Goal: Task Accomplishment & Management: Use online tool/utility

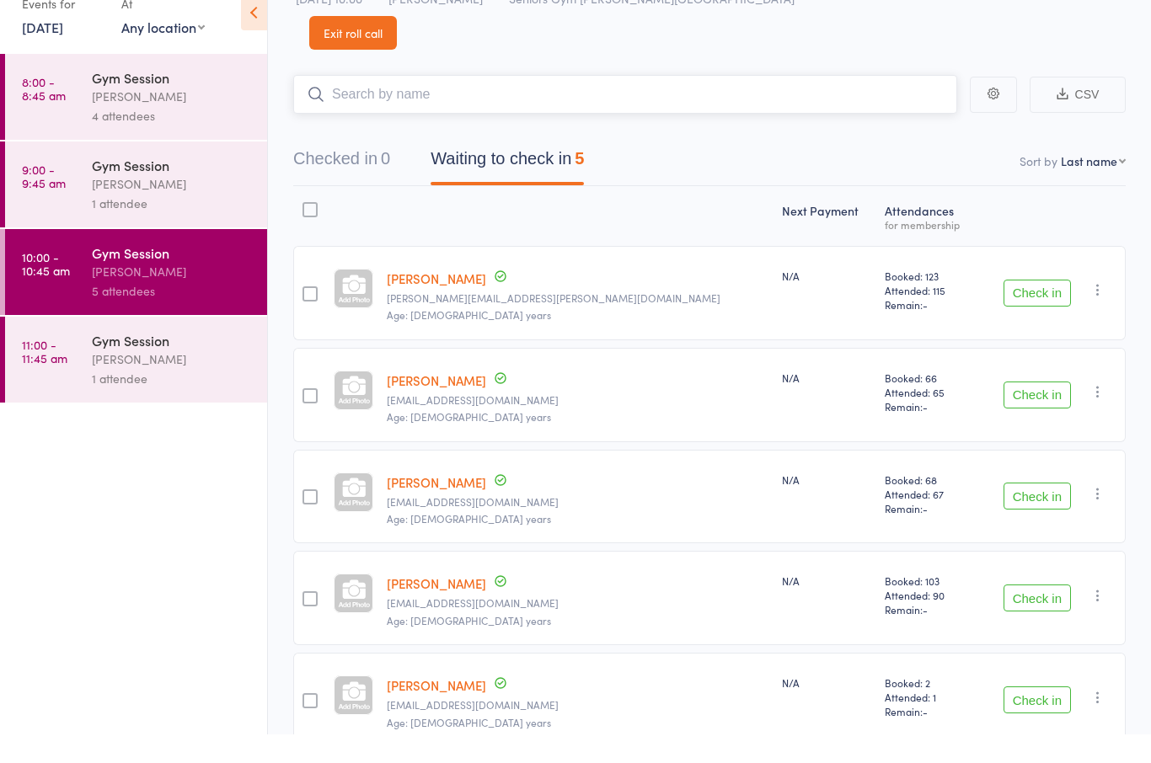
scroll to position [37, 0]
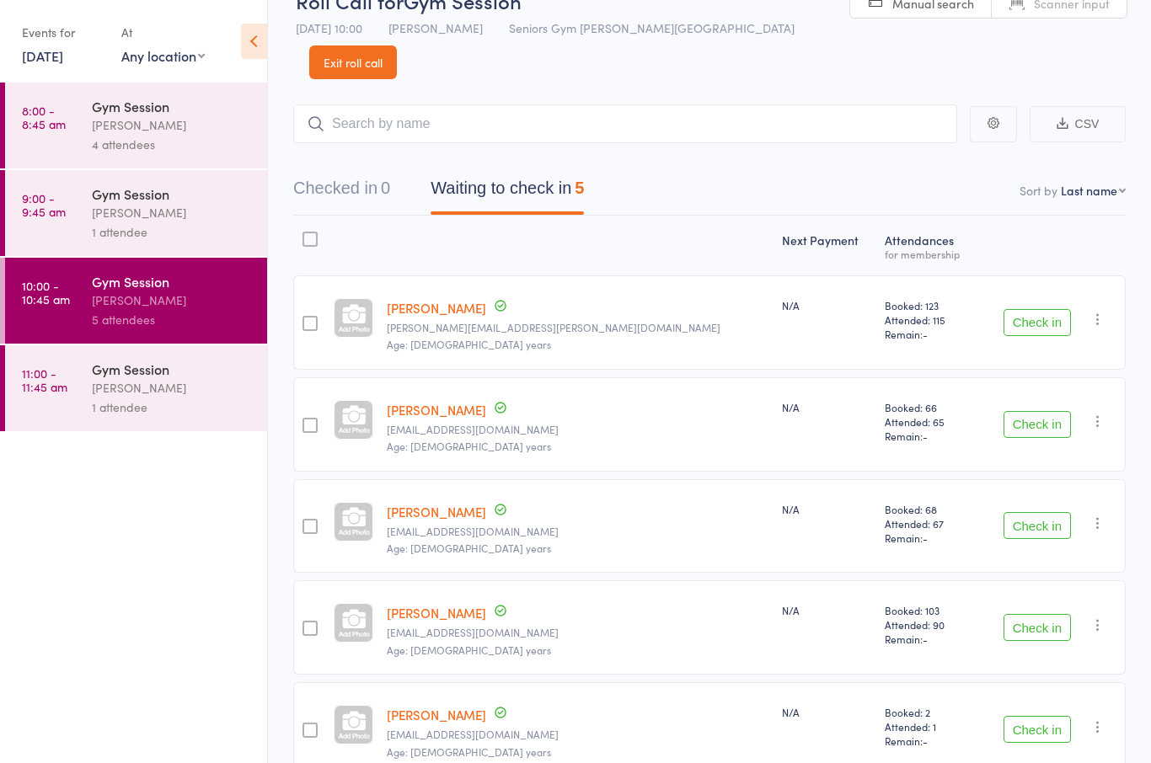
click at [1048, 309] on button "Check in" at bounding box center [1036, 322] width 67 height 27
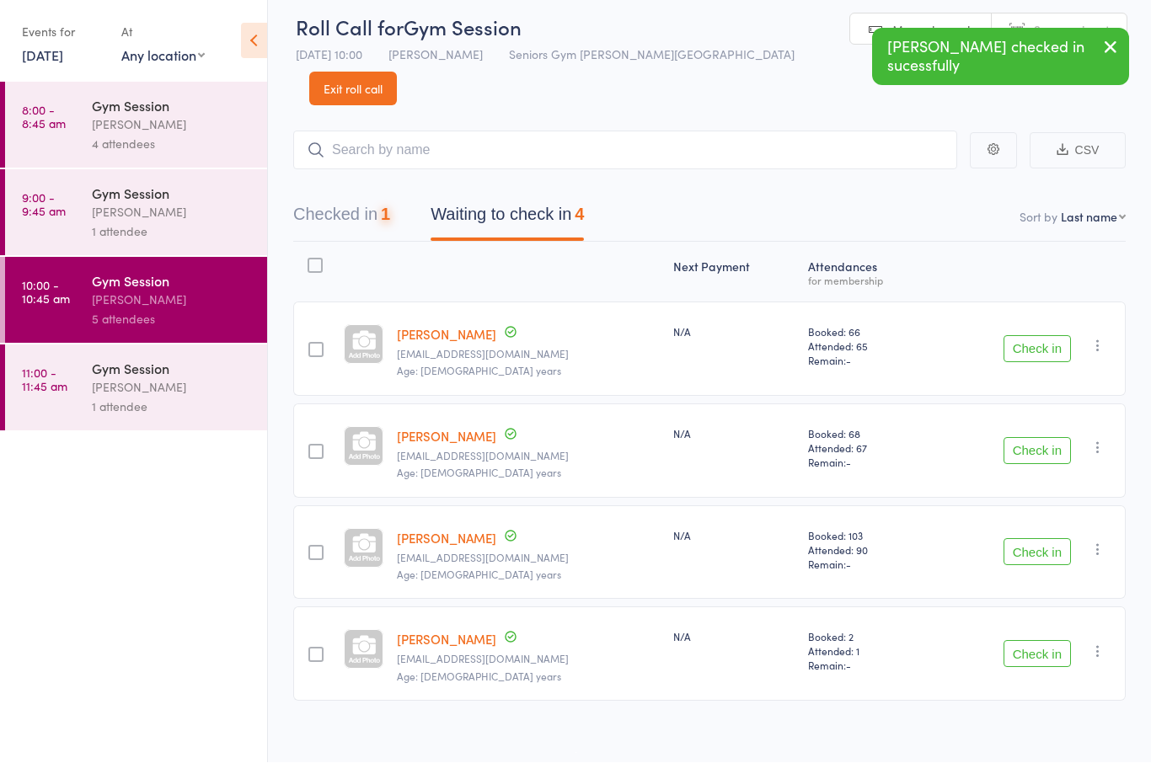
scroll to position [12, 0]
click at [67, 75] on div "Events for [DATE] [DATE] [DATE] Sun Mon Tue Wed Thu Fri Sat 40 28 29 30 01 02 0…" at bounding box center [133, 42] width 267 height 85
click at [48, 65] on link "[DATE]" at bounding box center [42, 55] width 41 height 19
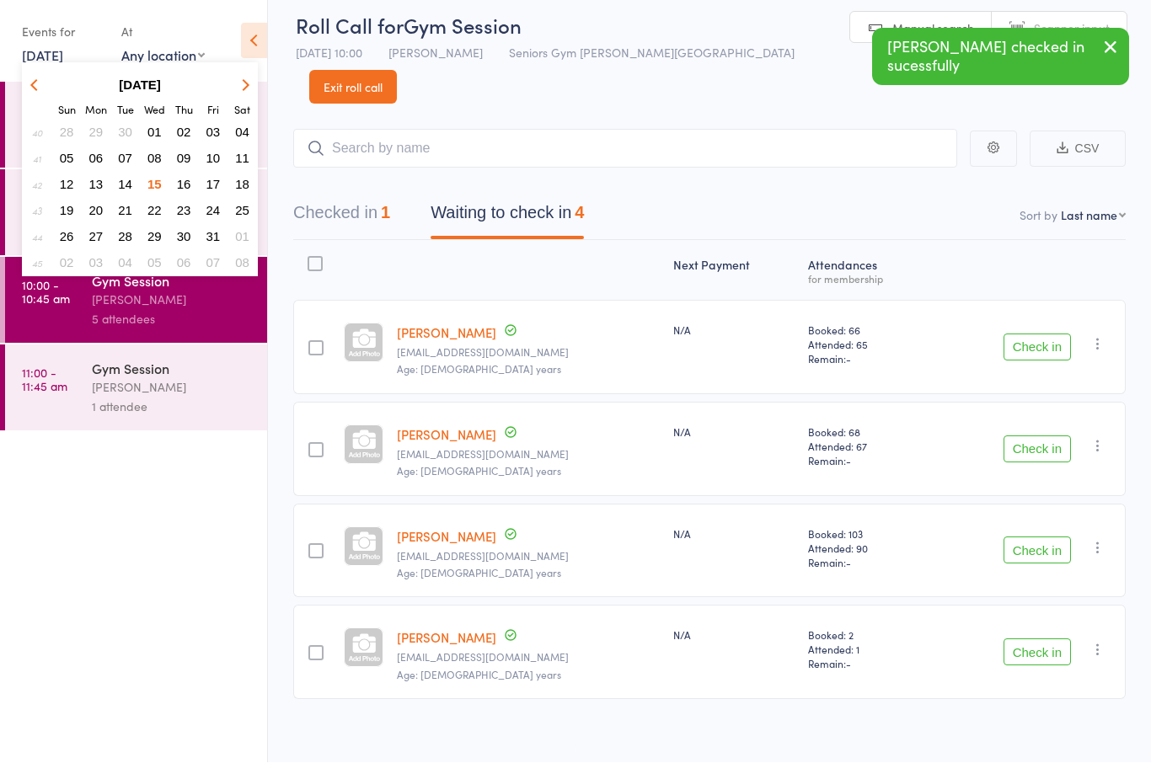
click at [179, 192] on span "16" at bounding box center [184, 185] width 14 height 14
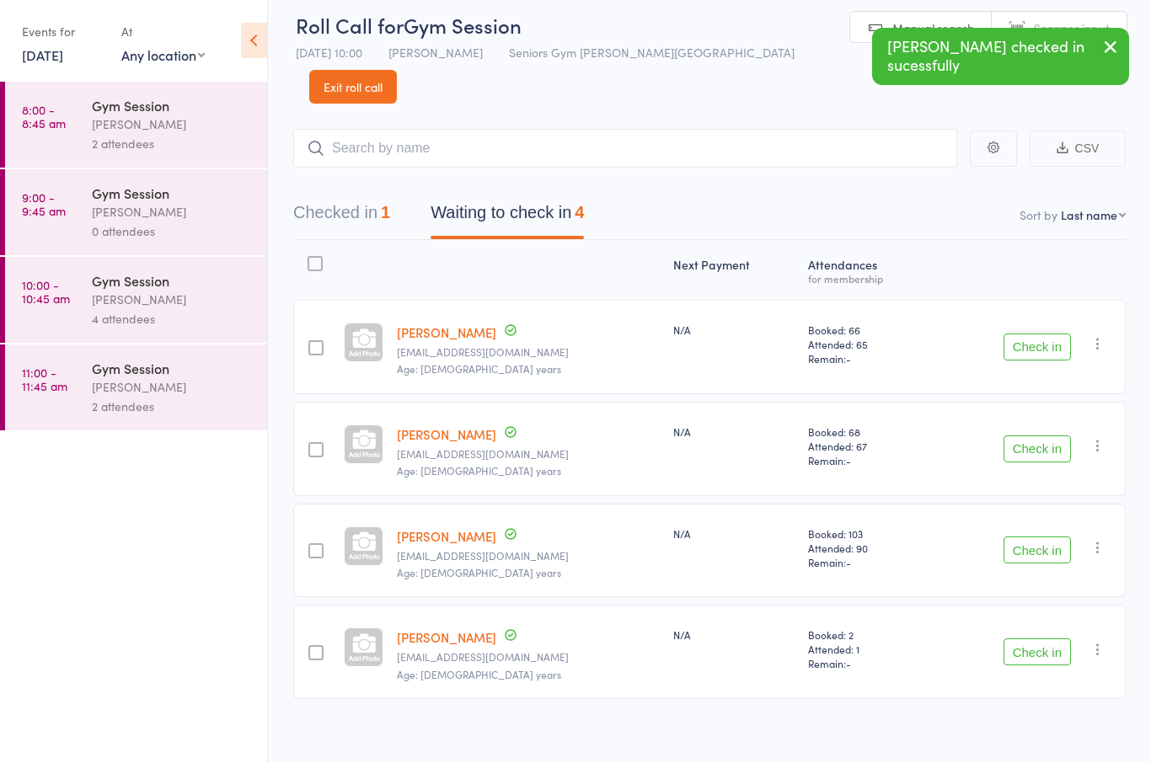
click at [238, 123] on div "[PERSON_NAME]" at bounding box center [172, 124] width 161 height 19
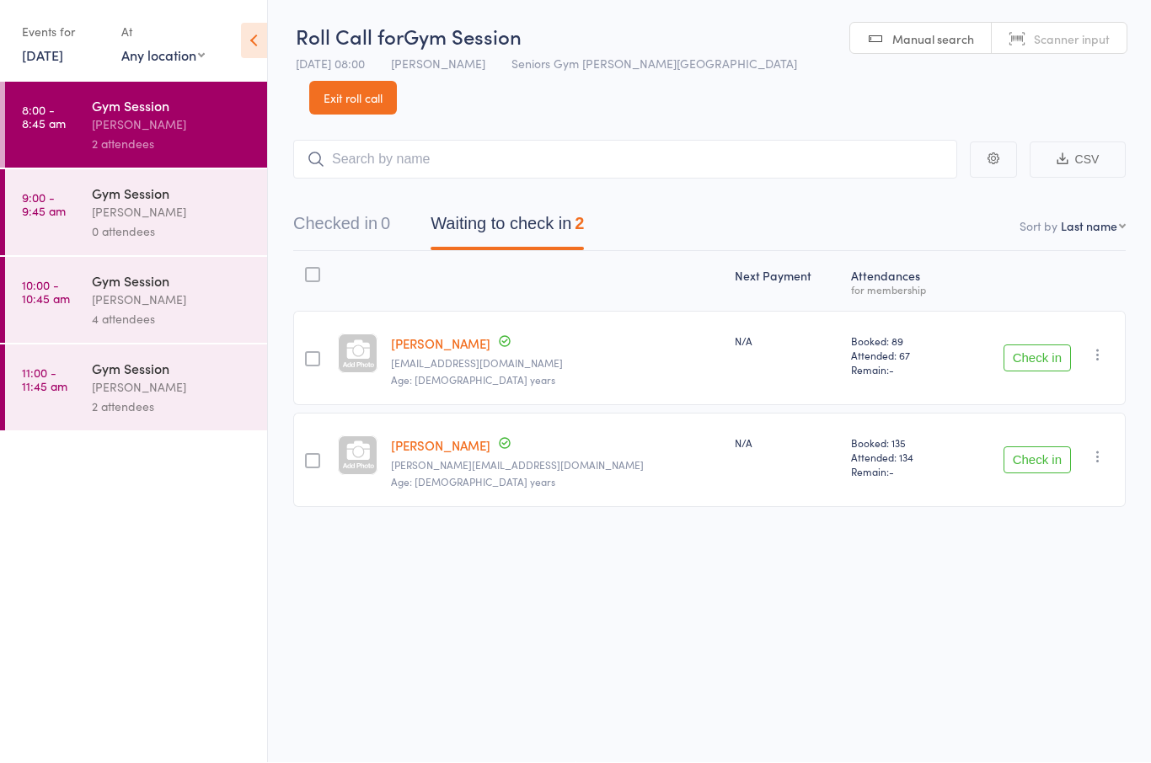
click at [58, 48] on link "[DATE]" at bounding box center [42, 55] width 41 height 19
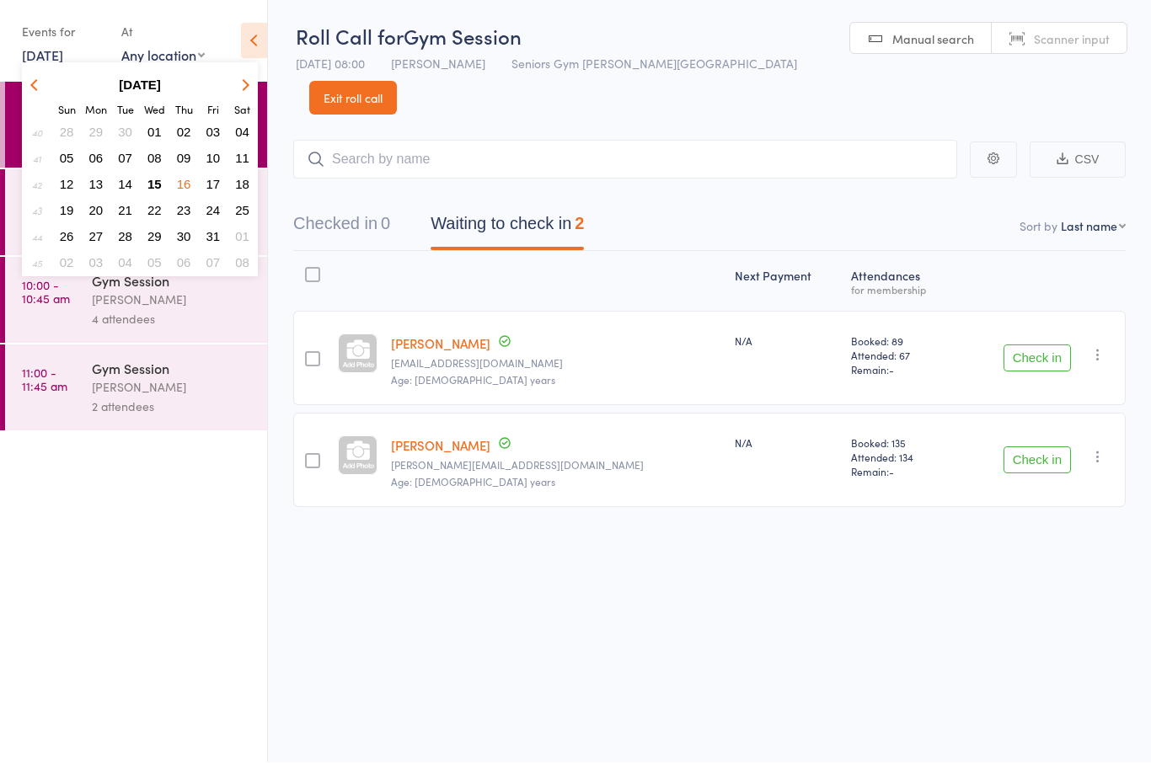
click at [153, 184] on span "15" at bounding box center [154, 185] width 14 height 14
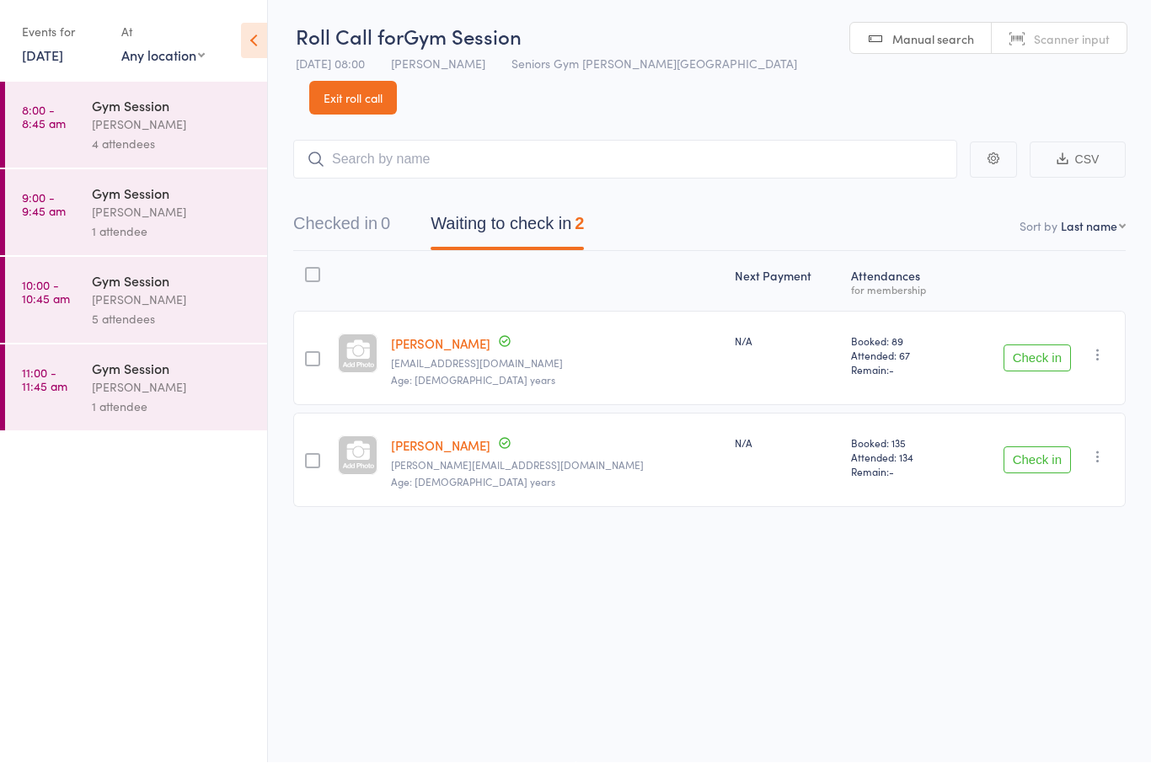
click at [211, 316] on div "5 attendees" at bounding box center [172, 319] width 161 height 19
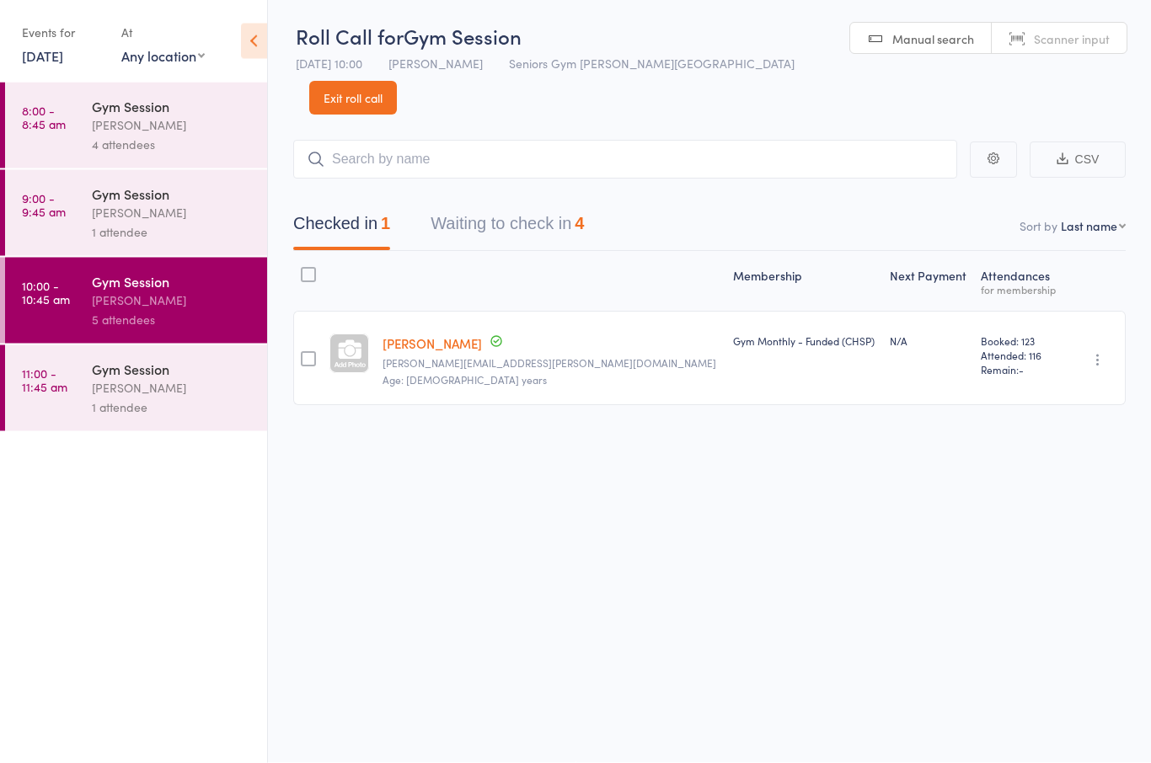
click at [63, 52] on link "[DATE]" at bounding box center [42, 55] width 41 height 19
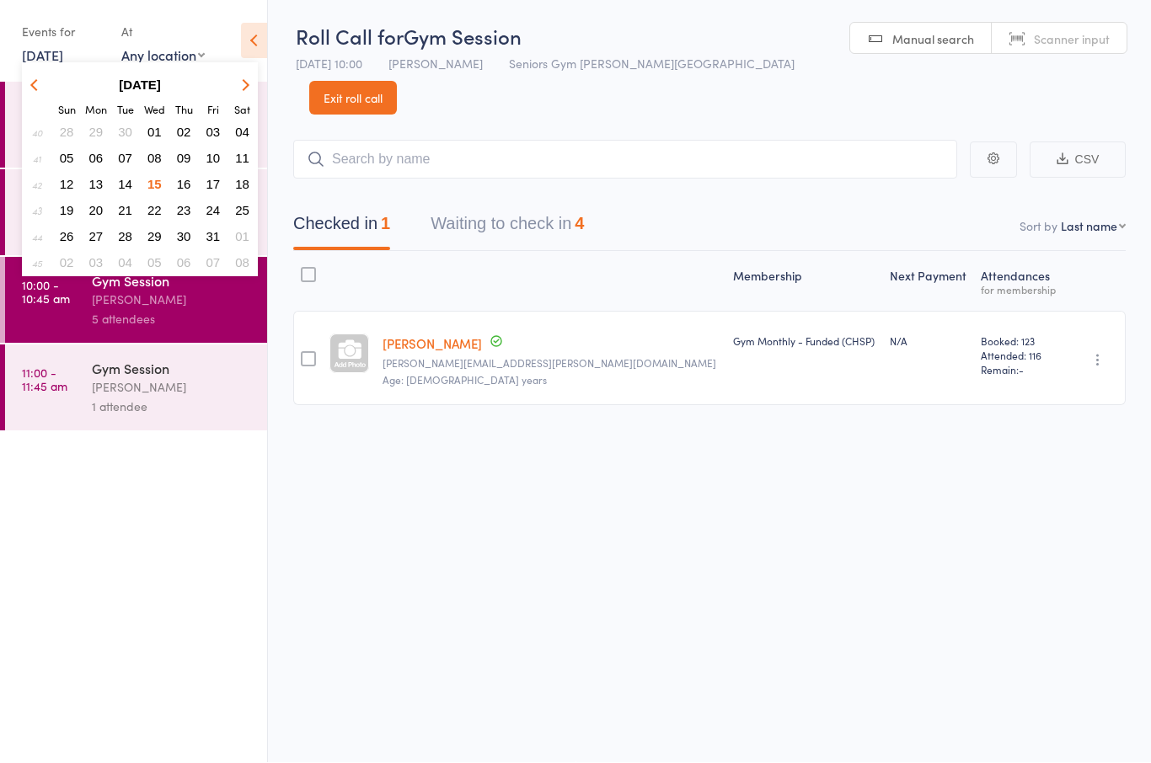
click at [184, 190] on span "16" at bounding box center [184, 185] width 14 height 14
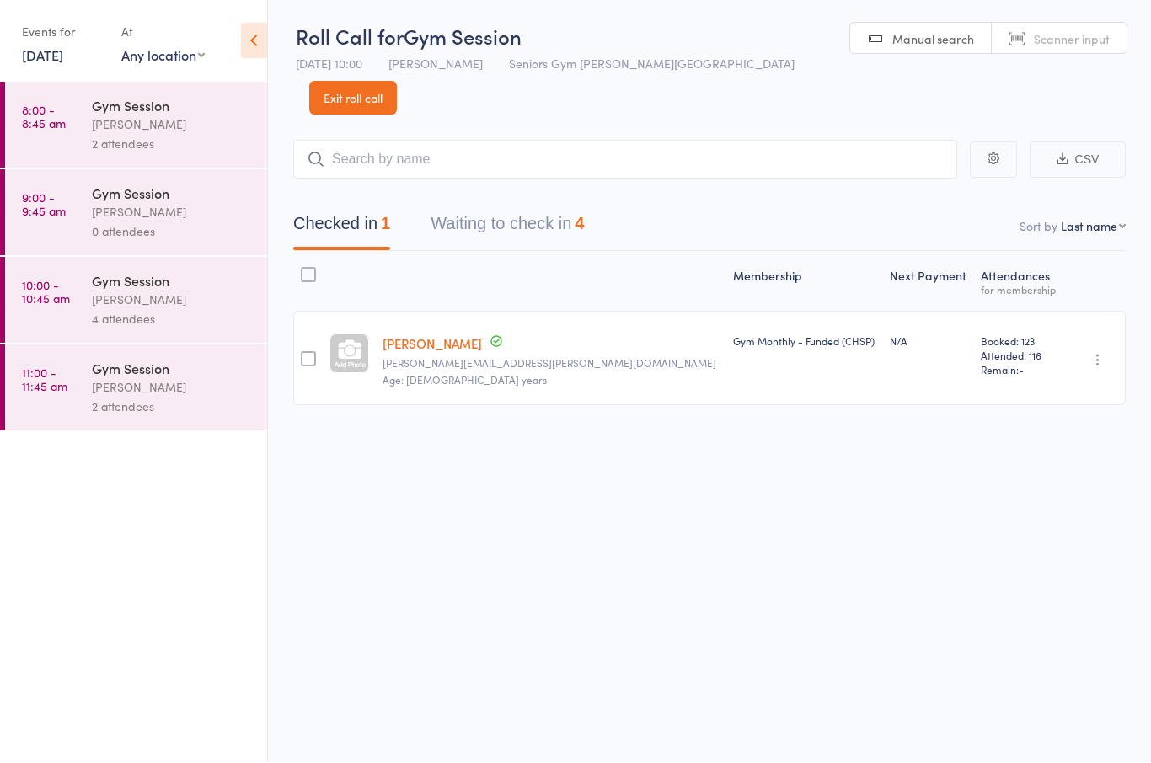
click at [169, 308] on div "[PERSON_NAME]" at bounding box center [172, 300] width 161 height 19
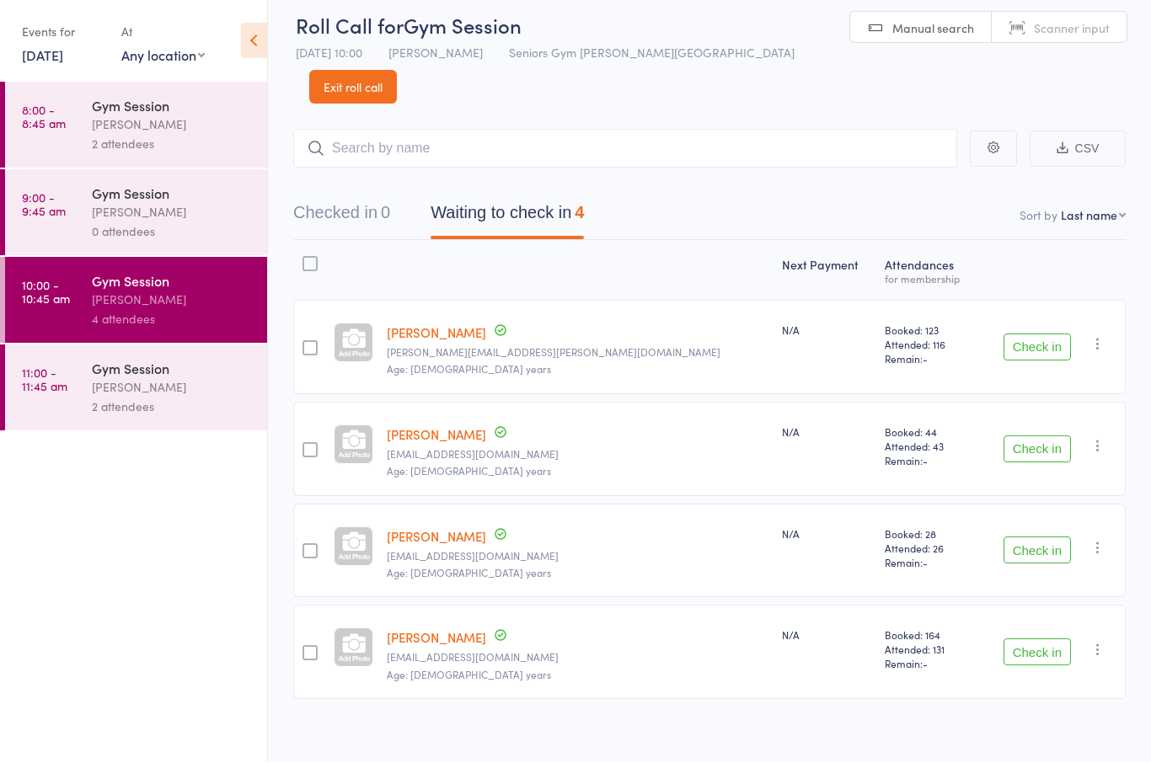
click at [51, 64] on link "[DATE]" at bounding box center [42, 55] width 41 height 19
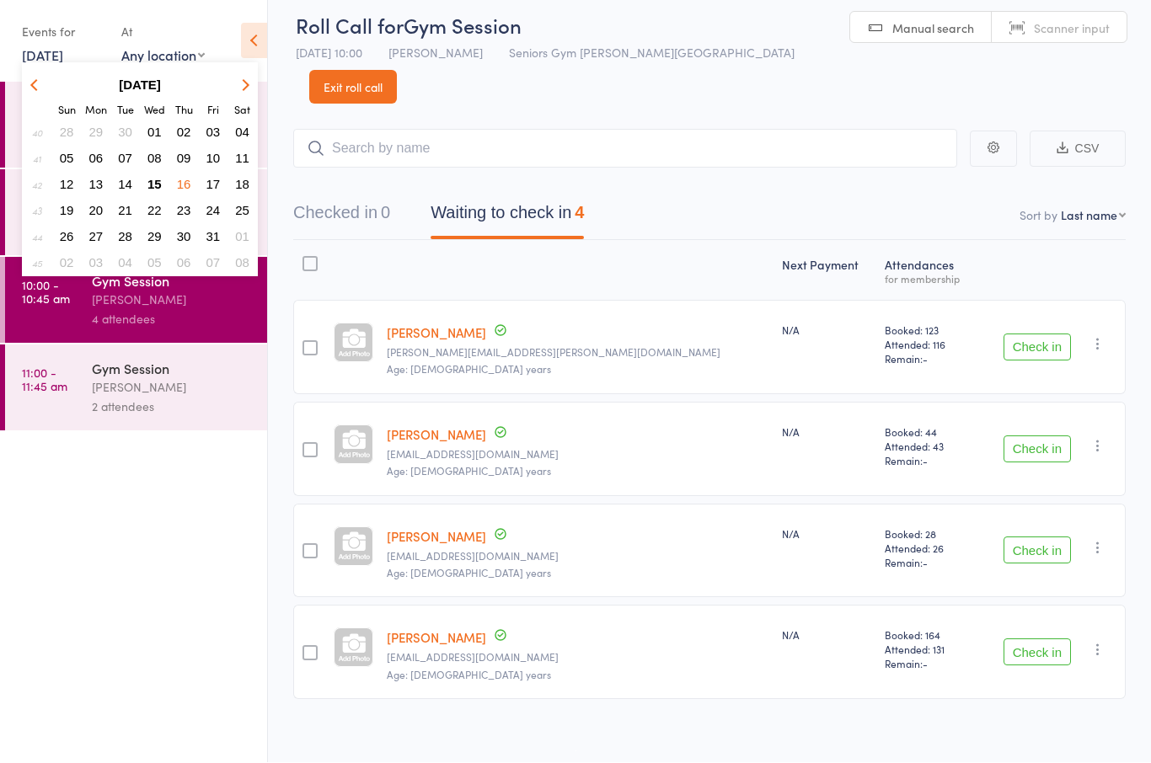
click at [159, 182] on span "15" at bounding box center [154, 185] width 14 height 14
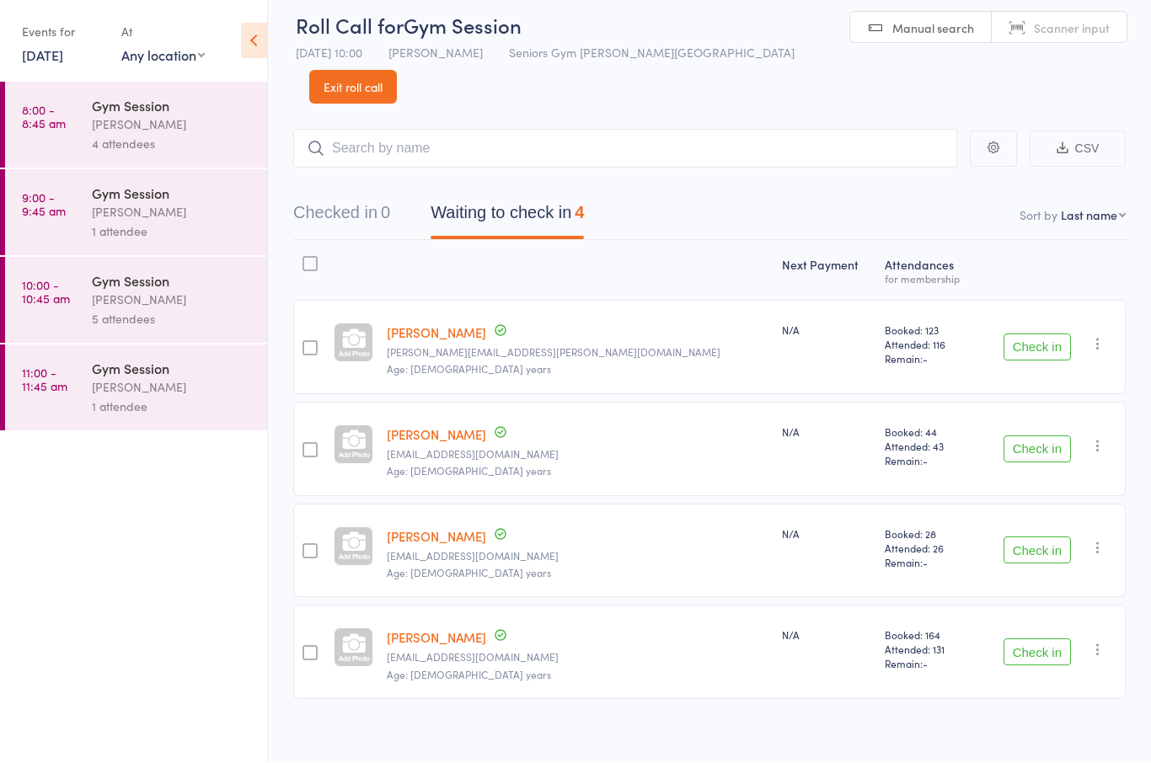
click at [72, 136] on link "8:00 - 8:45 am Gym Session [PERSON_NAME] 4 attendees" at bounding box center [136, 126] width 262 height 86
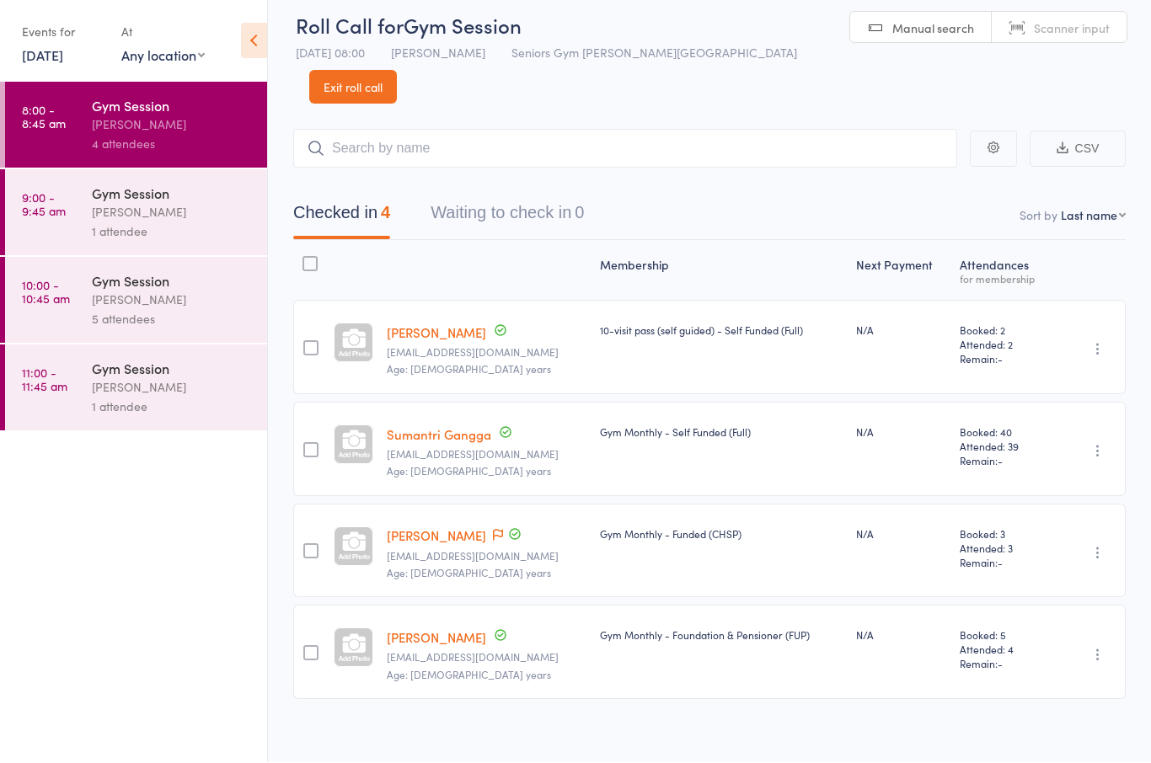
click at [91, 316] on link "10:00 - 10:45 am Gym Session [PERSON_NAME] 5 attendees" at bounding box center [136, 301] width 262 height 86
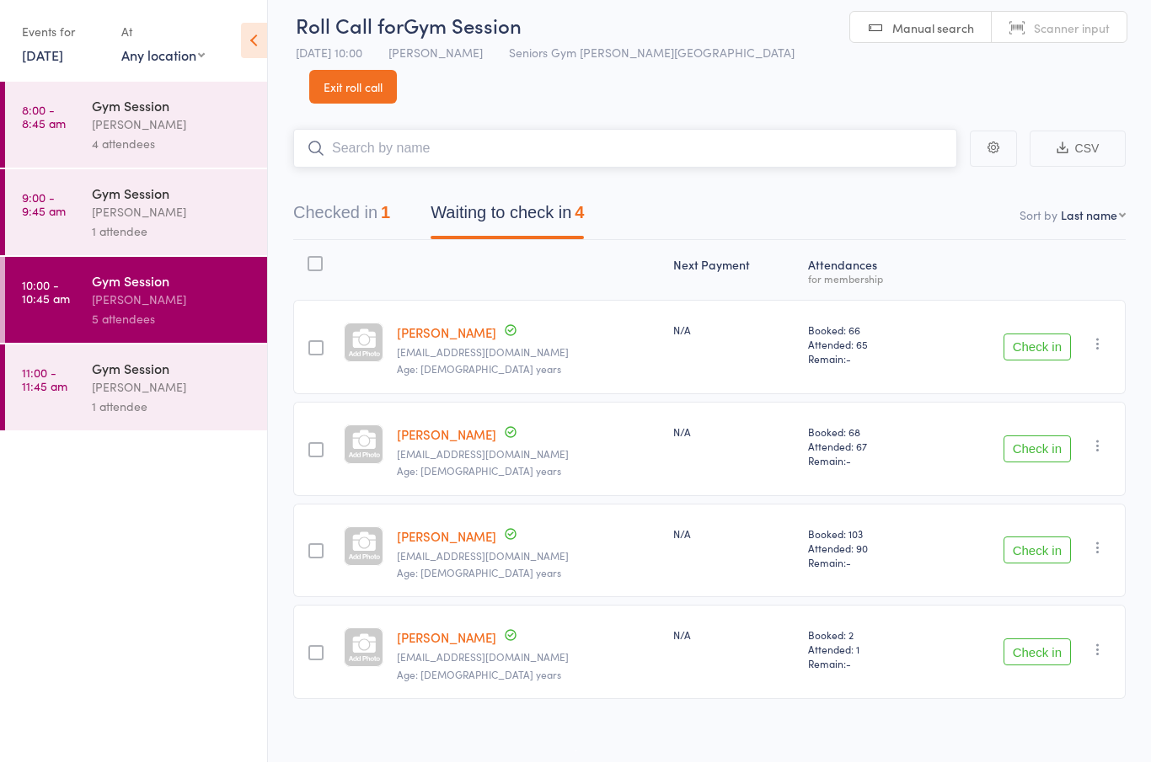
click at [810, 130] on input "search" at bounding box center [625, 149] width 664 height 39
click at [868, 195] on nav "Checked in 1 Waiting to check in 4" at bounding box center [709, 217] width 873 height 45
click at [1041, 639] on button "Check in" at bounding box center [1036, 652] width 67 height 27
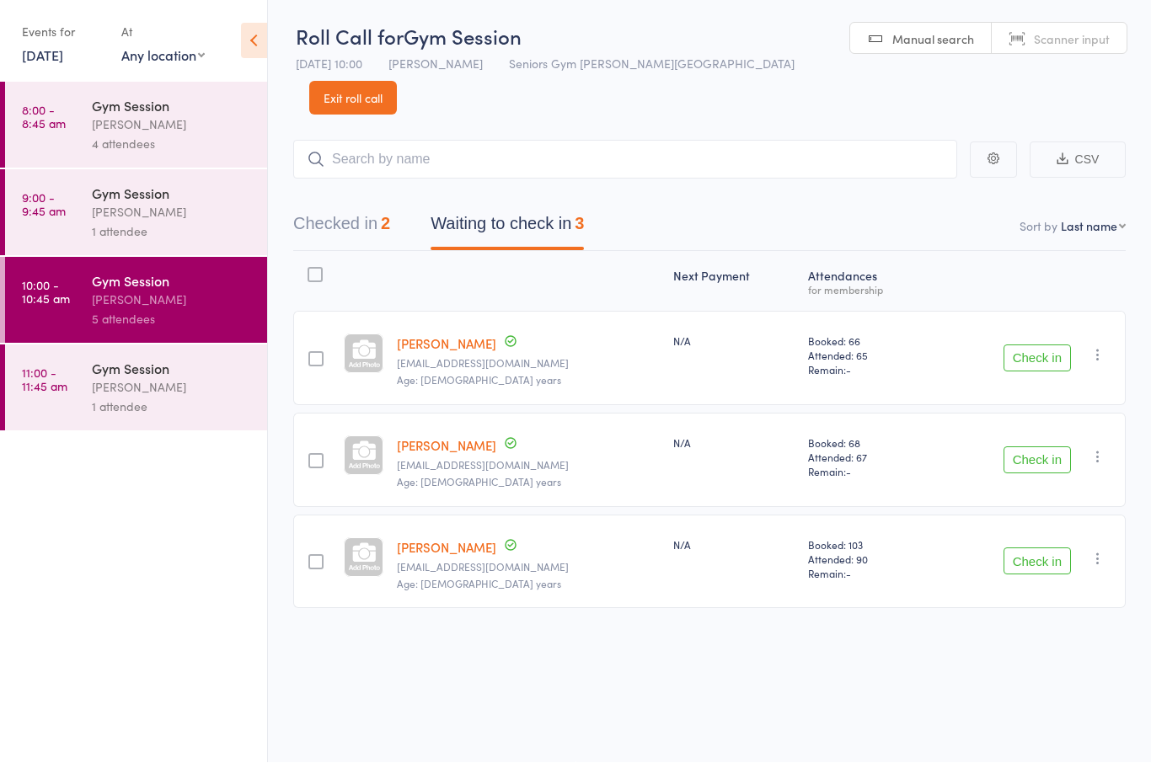
click at [1046, 345] on button "Check in" at bounding box center [1036, 358] width 67 height 27
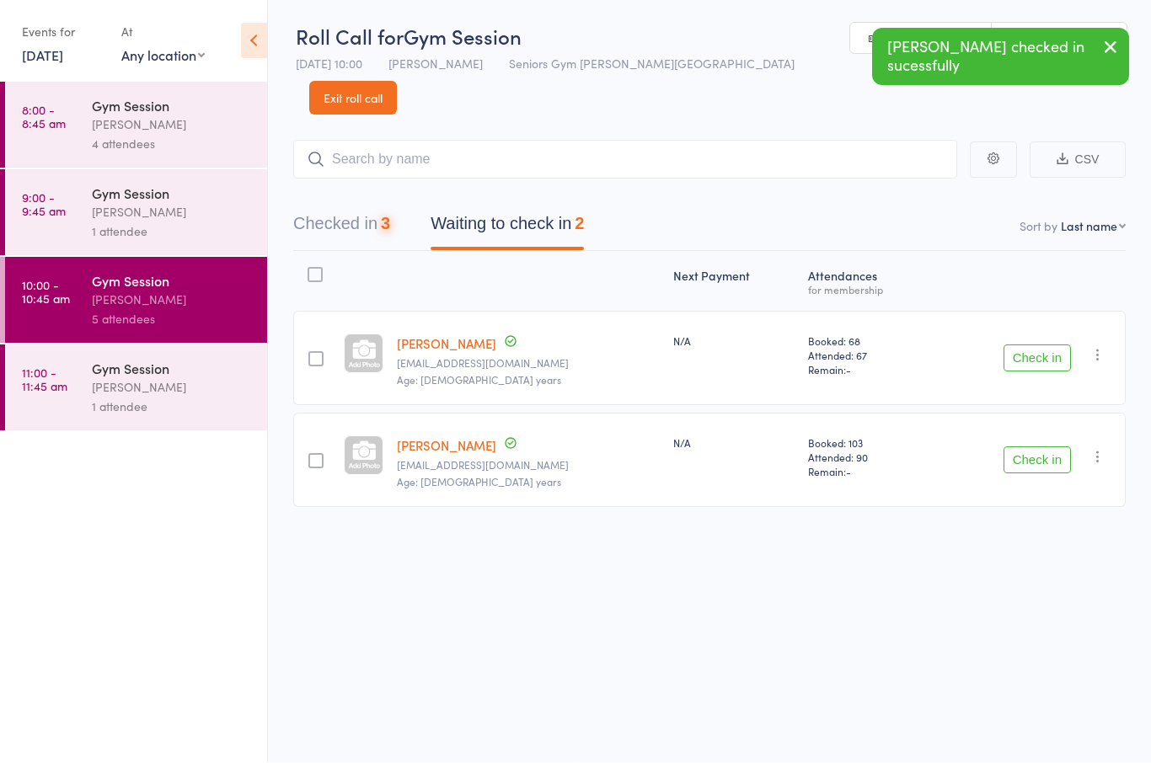
click at [1030, 345] on button "Check in" at bounding box center [1036, 358] width 67 height 27
